Goal: Task Accomplishment & Management: Complete application form

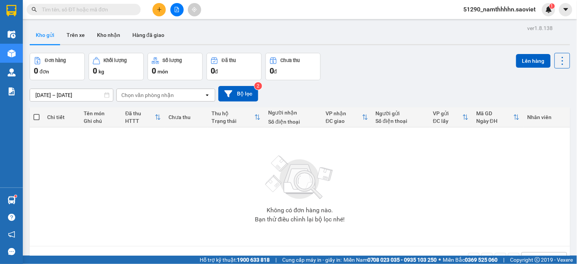
click at [164, 5] on button at bounding box center [158, 9] width 13 height 13
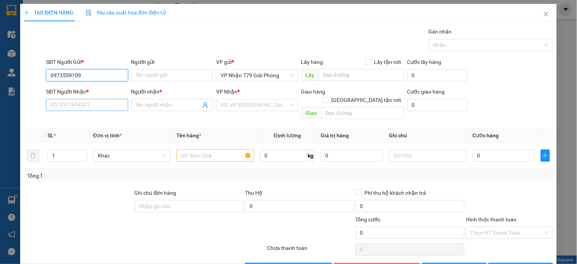
type input "0973559109"
click at [97, 108] on input "SĐT Người Nhận *" at bounding box center [87, 105] width 82 height 12
click at [405, 17] on icon "close" at bounding box center [546, 14] width 6 height 6
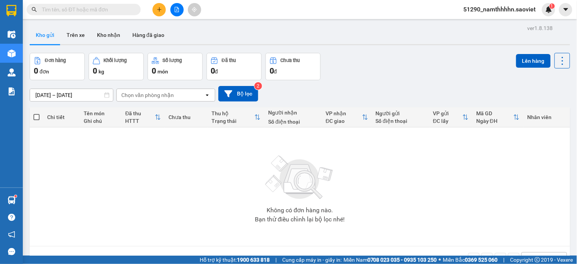
click at [405, 9] on span "51290_namthhhhn.saoviet" at bounding box center [499, 10] width 84 height 10
click at [405, 22] on span "Đăng xuất" at bounding box center [503, 23] width 68 height 8
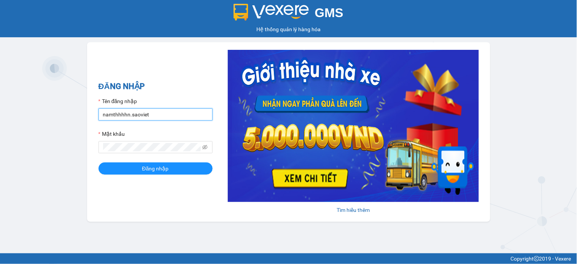
click at [135, 118] on input "namthhhhn.saoviet" at bounding box center [155, 114] width 114 height 12
type input "anhttk_hhhn.saoviet"
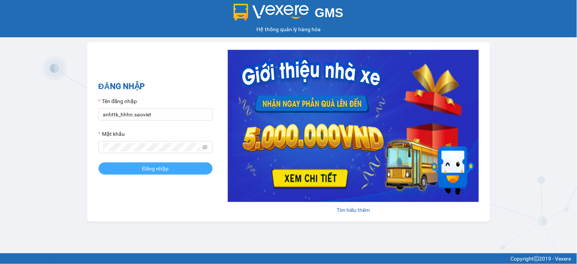
click at [178, 173] on button "Đăng nhập" at bounding box center [155, 168] width 114 height 12
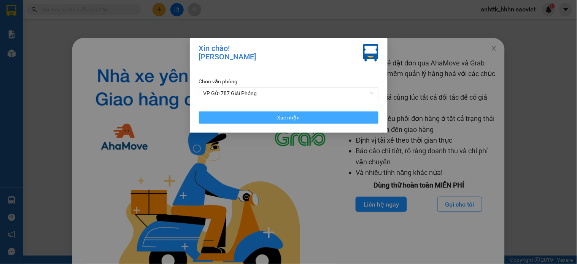
click at [293, 120] on span "Xác nhận" at bounding box center [288, 117] width 23 height 8
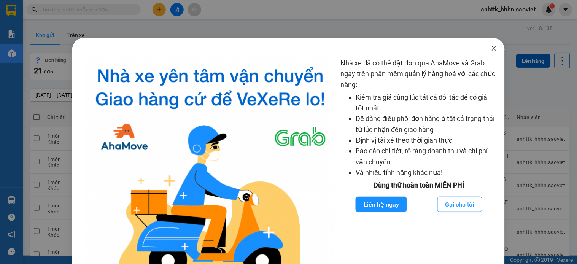
click at [491, 49] on icon "close" at bounding box center [494, 48] width 6 height 6
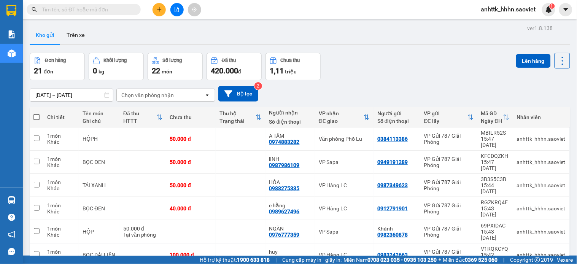
click at [160, 11] on icon "plus" at bounding box center [159, 9] width 5 height 5
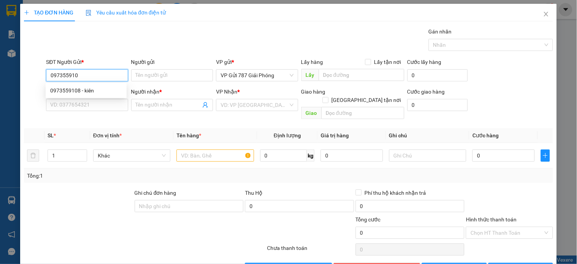
type input "0973559108"
click at [74, 90] on div "0973559108 - kiên" at bounding box center [86, 90] width 72 height 8
type input "kiên"
type input "6/8 còn"
type input "0823894333"
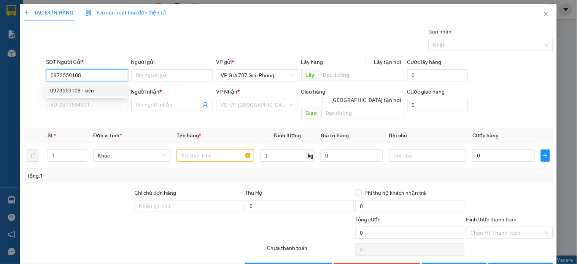
type input "Thuận"
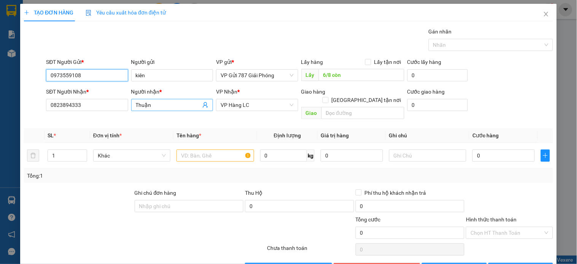
type input "0973559108"
click at [204, 105] on icon "user-add" at bounding box center [205, 105] width 6 height 6
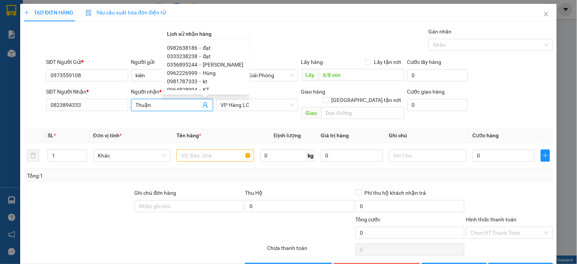
scroll to position [146, 0]
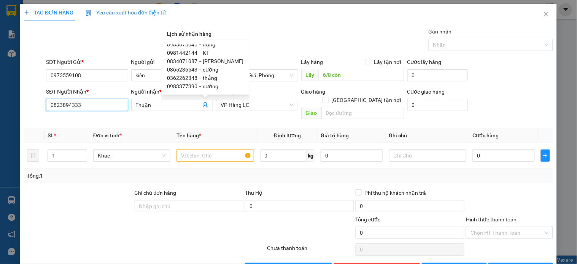
drag, startPoint x: 104, startPoint y: 104, endPoint x: 9, endPoint y: 107, distance: 95.1
click at [9, 107] on div "TẠO ĐƠN HÀNG Yêu cầu xuất hóa đơn điện tử Transit Pickup Surcharge Ids Transit …" at bounding box center [288, 132] width 577 height 264
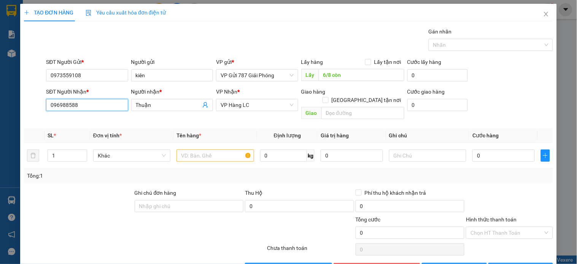
type input "0969885882"
click at [93, 120] on div "0969885882 -" at bounding box center [86, 120] width 72 height 8
type input "0969885882"
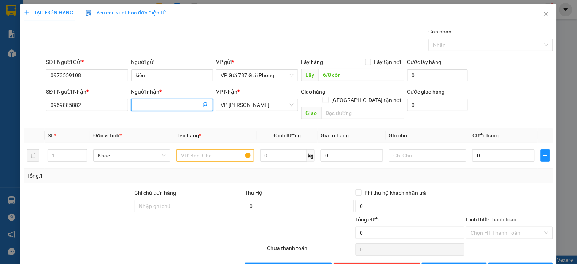
drag, startPoint x: 156, startPoint y: 105, endPoint x: 119, endPoint y: 97, distance: 38.0
click at [119, 97] on div "SĐT Người Nhận * 0969885882 Người nhận * VP Nhận * VP Bảo Hà Giao hàng [GEOGRAP…" at bounding box center [299, 104] width 510 height 35
drag, startPoint x: 168, startPoint y: 108, endPoint x: 133, endPoint y: 115, distance: 35.4
click at [133, 115] on div "Transit Pickup Surcharge Ids Transit Deliver Surcharge Ids Transit Deliver Surc…" at bounding box center [288, 150] width 529 height 247
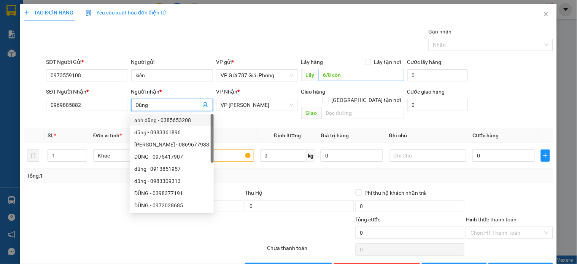
type input "Dũng"
click at [341, 75] on input "6/8 còn" at bounding box center [361, 75] width 86 height 12
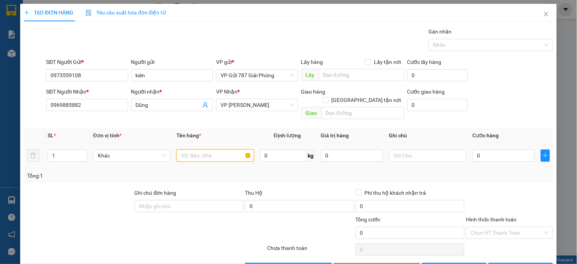
click at [190, 149] on input "text" at bounding box center [214, 155] width 77 height 12
type input "hộp"
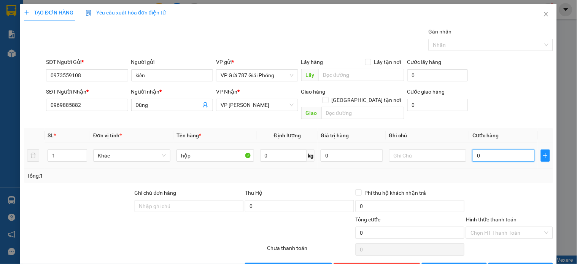
click at [493, 149] on input "0" at bounding box center [503, 155] width 62 height 12
type input "4"
type input "40"
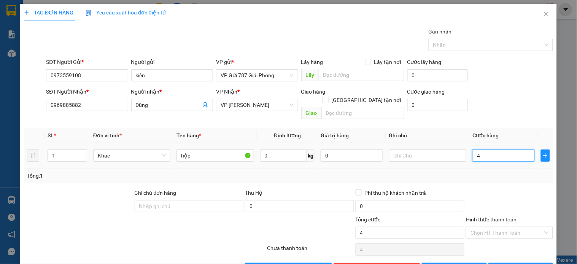
type input "40"
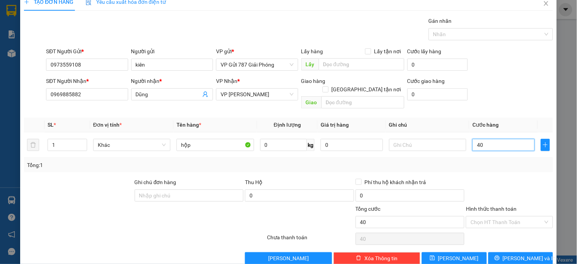
scroll to position [17, 0]
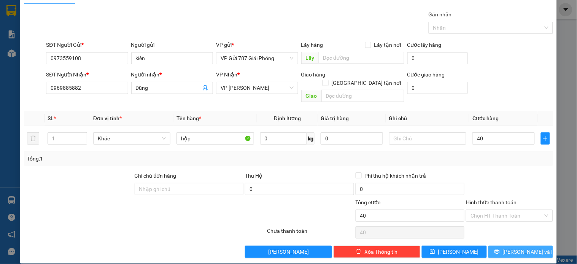
type input "40.000"
click at [499, 249] on icon "printer" at bounding box center [496, 251] width 5 height 5
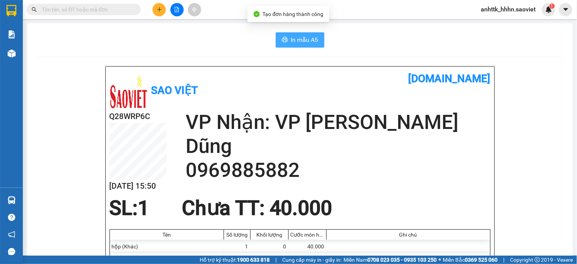
click at [315, 43] on button "In mẫu A5" at bounding box center [300, 39] width 49 height 15
click at [296, 39] on span "In mẫu A5" at bounding box center [304, 40] width 27 height 10
click at [301, 35] on span "In mẫu A5" at bounding box center [304, 40] width 27 height 10
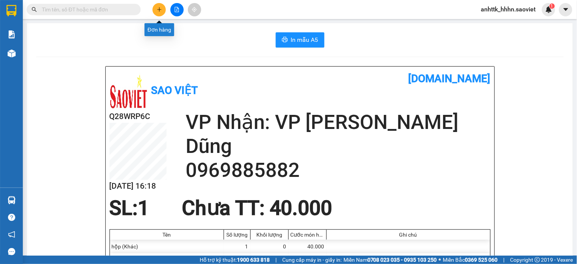
click at [153, 8] on button at bounding box center [158, 9] width 13 height 13
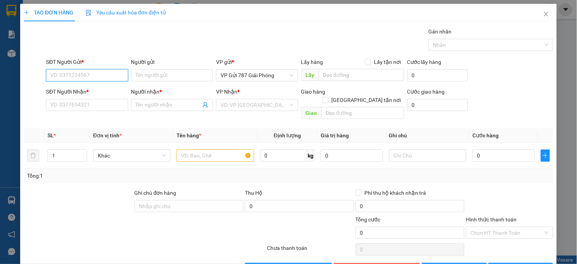
click at [96, 74] on input "SĐT Người Gửi *" at bounding box center [87, 75] width 82 height 12
type input "0961160179"
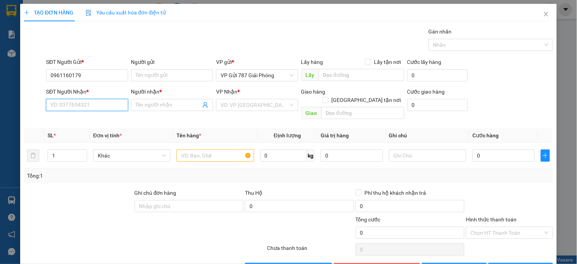
click at [84, 105] on input "SĐT Người Nhận *" at bounding box center [87, 105] width 82 height 12
click at [102, 118] on div "0965636733 - [PERSON_NAME]" at bounding box center [87, 120] width 75 height 8
type input "0965636733"
type input "[PERSON_NAME]"
type input "0965636733"
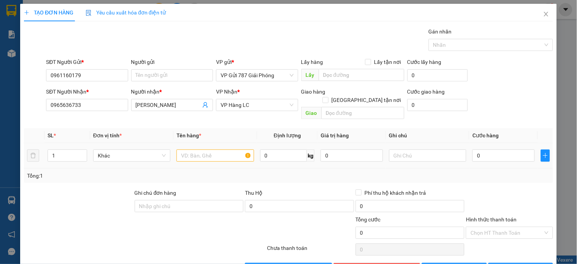
click at [203, 155] on td at bounding box center [214, 155] width 83 height 25
click at [219, 149] on input "text" at bounding box center [214, 155] width 77 height 12
type input "hộp"
click at [513, 149] on input "0" at bounding box center [503, 155] width 62 height 12
type input "7"
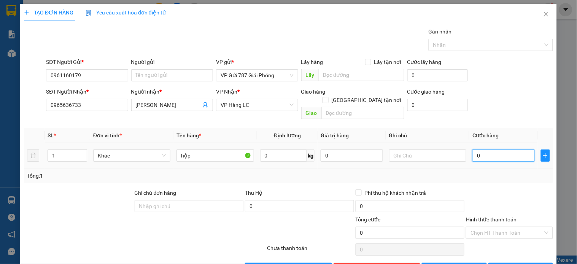
type input "7"
type input "70"
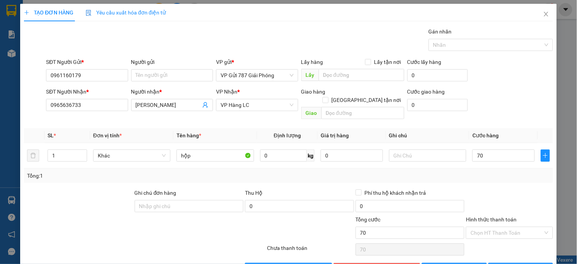
type input "70.000"
click at [508, 188] on div at bounding box center [509, 201] width 88 height 27
click at [503, 227] on input "Hình thức thanh toán" at bounding box center [506, 232] width 72 height 11
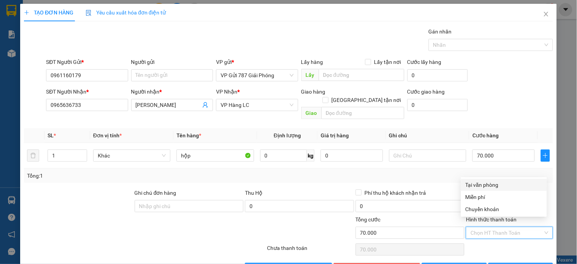
click at [498, 185] on div "Tại văn phòng" at bounding box center [503, 185] width 77 height 8
type input "0"
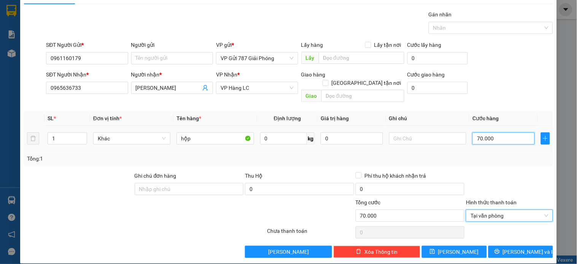
click at [504, 135] on input "70.000" at bounding box center [503, 138] width 62 height 12
type input "6"
type input "60"
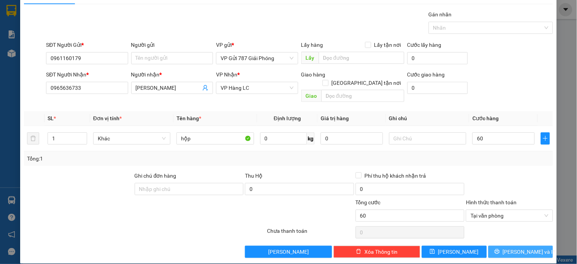
type input "60.000"
click at [496, 246] on button "[PERSON_NAME] và In" at bounding box center [520, 252] width 65 height 12
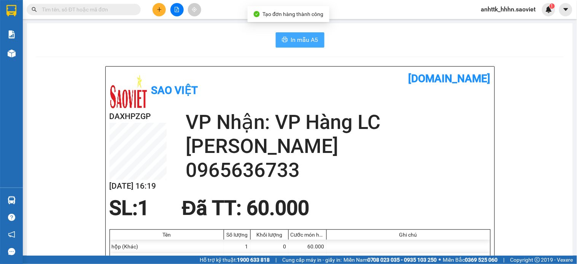
click at [289, 33] on button "In mẫu A5" at bounding box center [300, 39] width 49 height 15
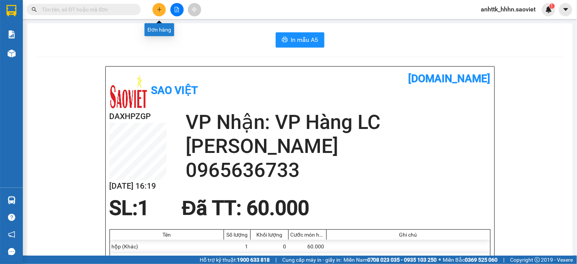
click at [159, 5] on button at bounding box center [158, 9] width 13 height 13
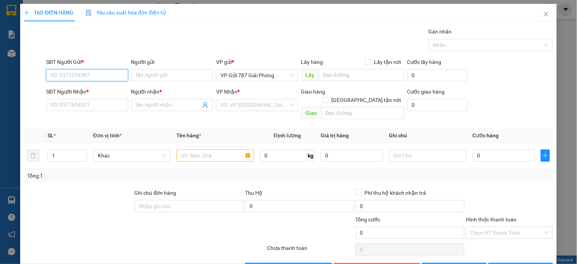
click at [94, 73] on input "SĐT Người Gửi *" at bounding box center [87, 75] width 82 height 12
type input "0363338735"
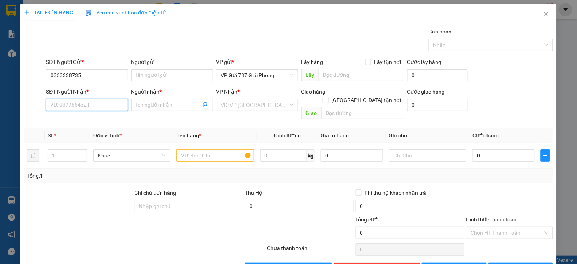
click at [115, 101] on input "SĐT Người Nhận *" at bounding box center [87, 105] width 82 height 12
type input "0978103886"
click at [115, 117] on div "0978103886 - TUẤN" at bounding box center [86, 120] width 72 height 8
type input "TUẤN"
type input "0978103886"
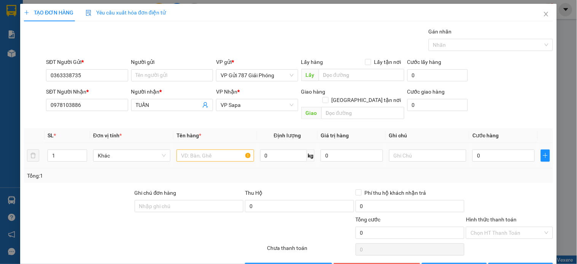
click at [214, 154] on div at bounding box center [214, 155] width 77 height 15
click at [214, 149] on input "text" at bounding box center [214, 155] width 77 height 12
type input "bọc tải"
click at [480, 149] on input "0" at bounding box center [503, 155] width 62 height 12
type input "7"
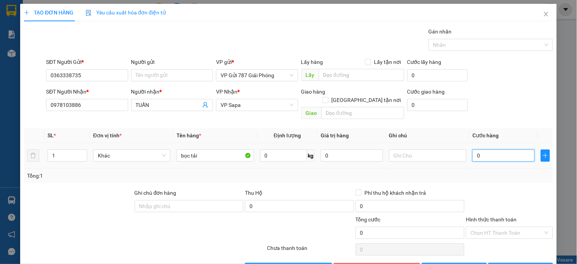
type input "7"
type input "70"
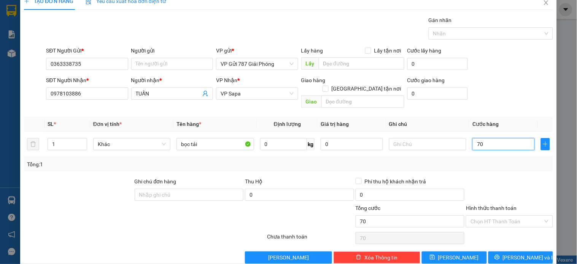
scroll to position [17, 0]
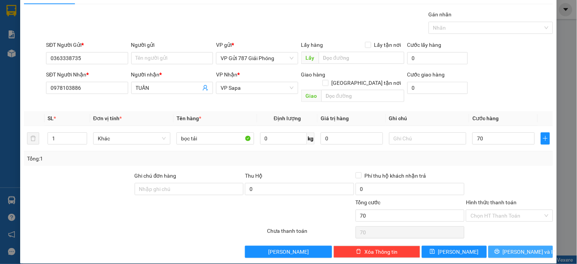
type input "70.000"
drag, startPoint x: 521, startPoint y: 246, endPoint x: 478, endPoint y: 236, distance: 44.4
click at [521, 247] on span "[PERSON_NAME] và In" at bounding box center [528, 251] width 53 height 8
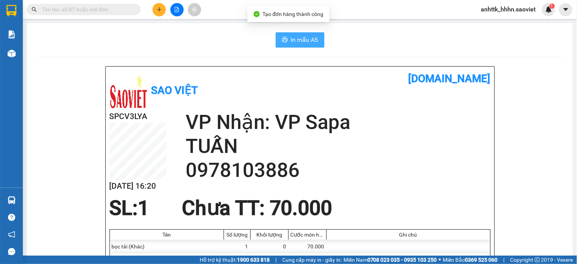
click at [317, 43] on button "In mẫu A5" at bounding box center [300, 39] width 49 height 15
click at [301, 35] on span "In mẫu A5" at bounding box center [304, 40] width 27 height 10
